Goal: Transaction & Acquisition: Purchase product/service

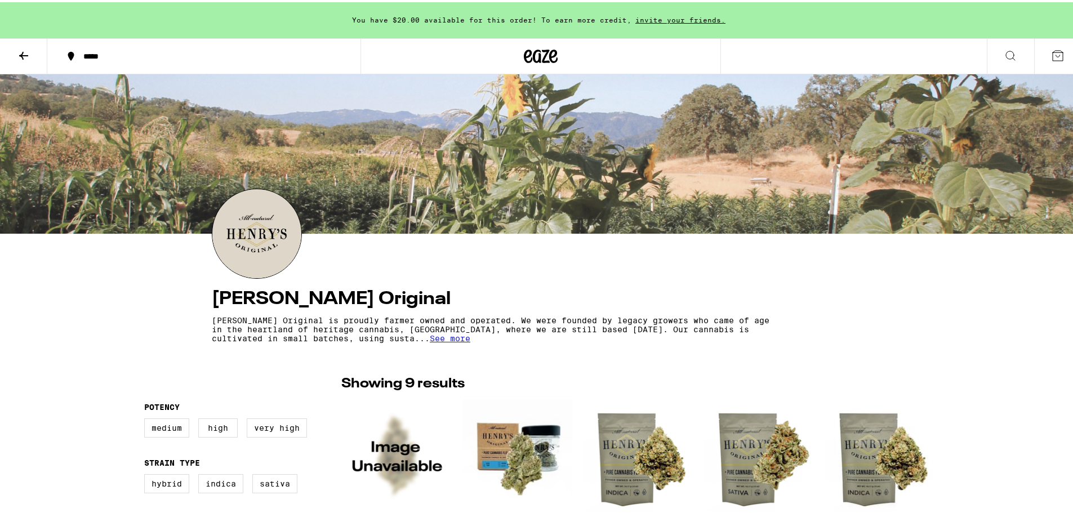
click at [541, 50] on icon at bounding box center [541, 54] width 34 height 20
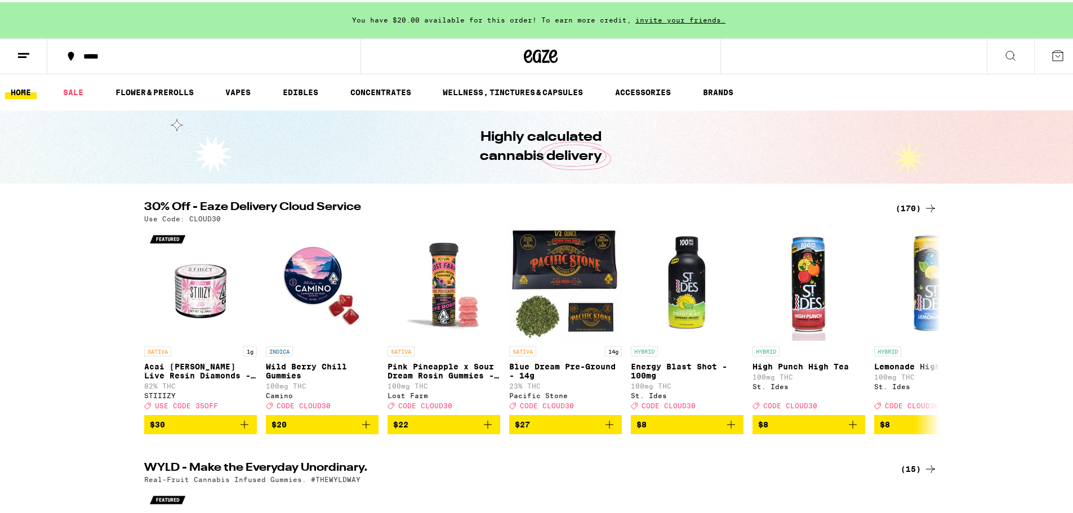
click at [904, 202] on div "(170)" at bounding box center [917, 206] width 42 height 14
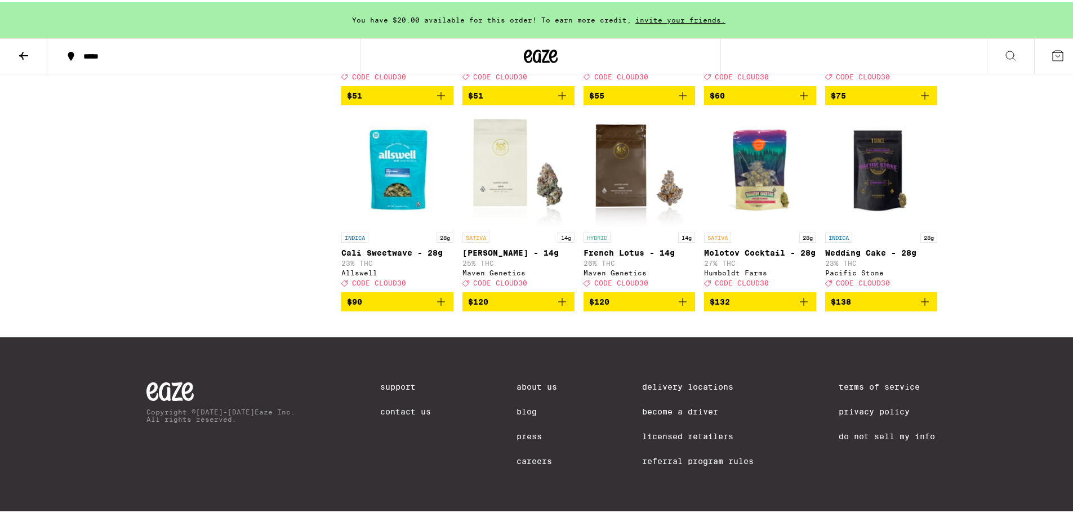
scroll to position [7352, 0]
